Goal: Task Accomplishment & Management: Manage account settings

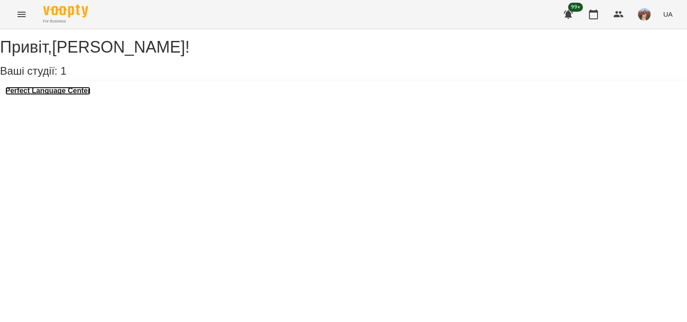
click at [76, 95] on h3 "Perfect Language Center" at bounding box center [47, 91] width 85 height 8
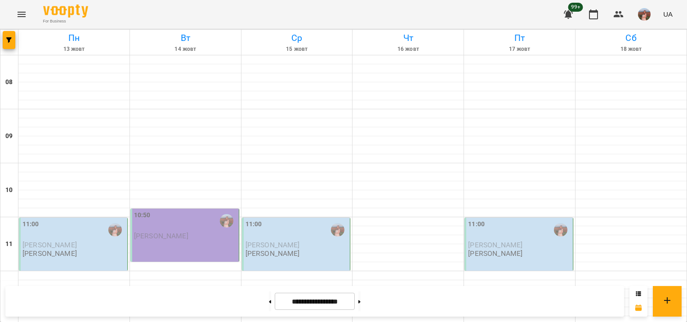
scroll to position [449, 0]
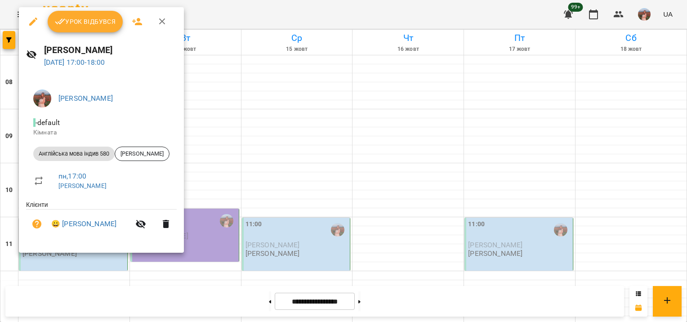
click at [104, 24] on span "Урок відбувся" at bounding box center [85, 21] width 61 height 11
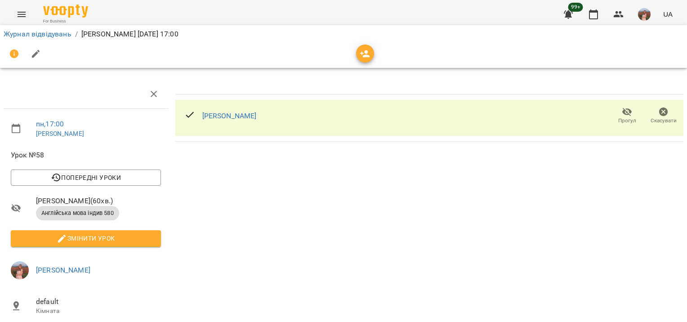
click at [357, 60] on div at bounding box center [365, 53] width 18 height 18
click at [366, 56] on icon "button" at bounding box center [365, 53] width 10 height 7
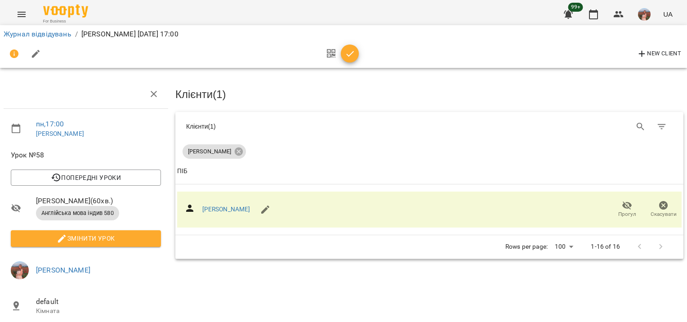
click at [356, 56] on span "button" at bounding box center [350, 54] width 18 height 11
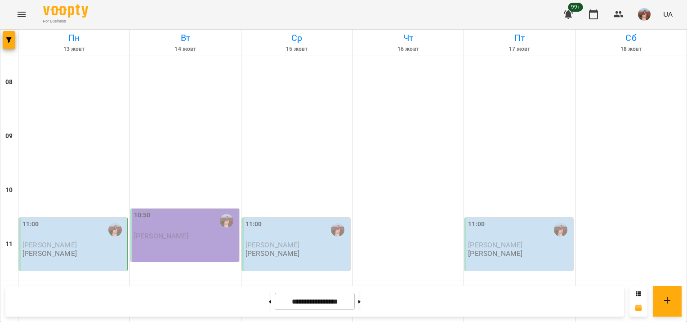
click at [202, 218] on div "10:50" at bounding box center [185, 220] width 103 height 21
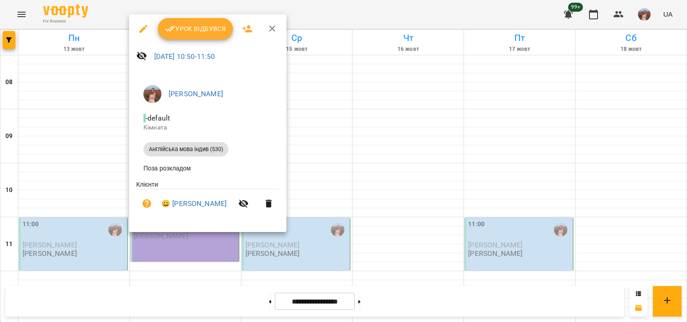
click at [206, 31] on span "Урок відбувся" at bounding box center [195, 28] width 61 height 11
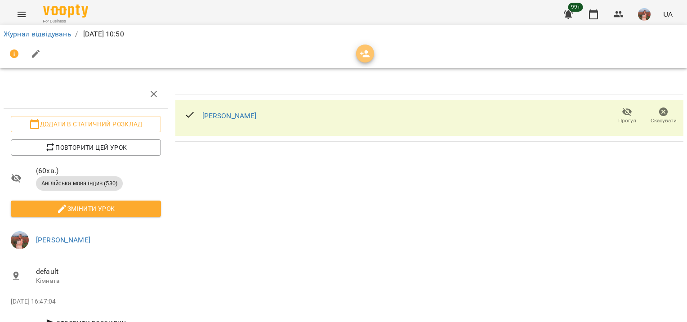
click at [368, 54] on icon "button" at bounding box center [365, 54] width 11 height 11
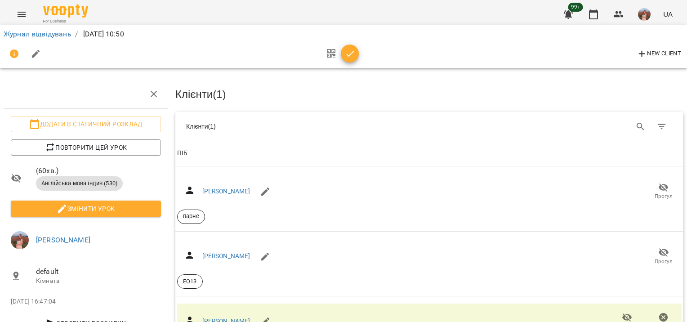
click at [351, 55] on icon "button" at bounding box center [350, 54] width 11 height 11
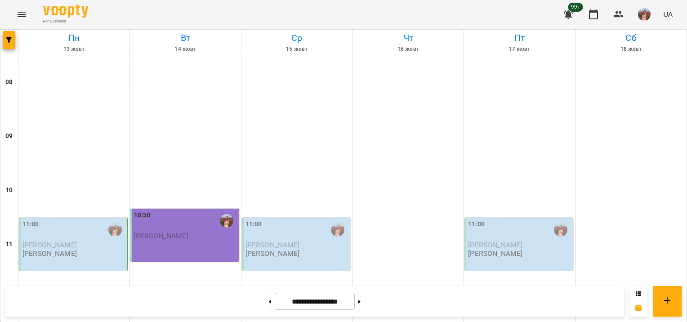
scroll to position [539, 0]
